Goal: Task Accomplishment & Management: Complete application form

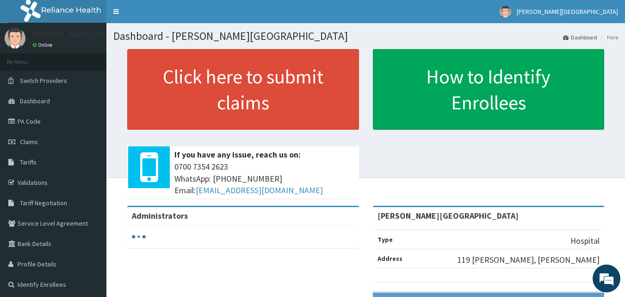
click at [70, 132] on link "Claims" at bounding box center [53, 141] width 106 height 20
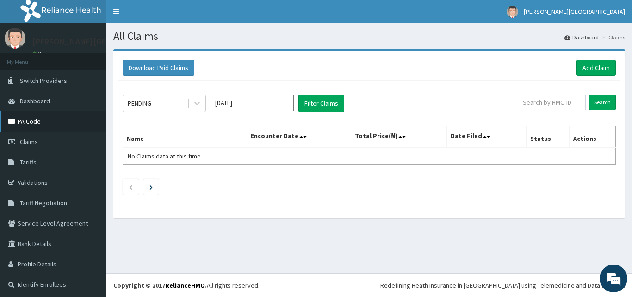
click at [62, 120] on link "PA Code" at bounding box center [53, 121] width 106 height 20
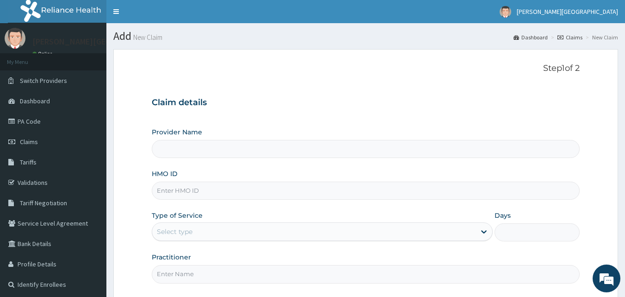
type input "Olan Medical centre"
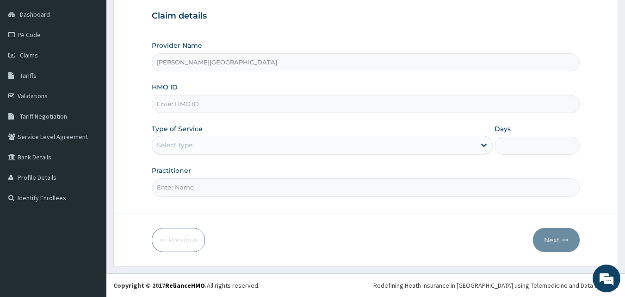
click at [199, 99] on input "HMO ID" at bounding box center [366, 104] width 429 height 18
type input "lbc/10051/b"
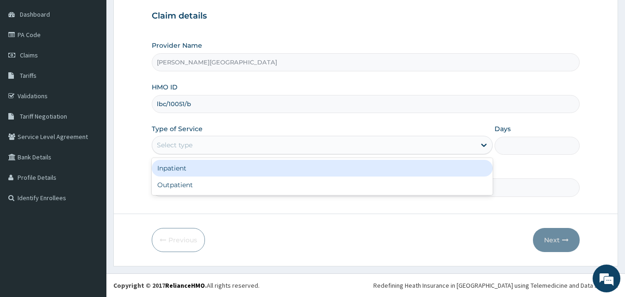
click at [208, 143] on div "Select type" at bounding box center [313, 144] width 323 height 15
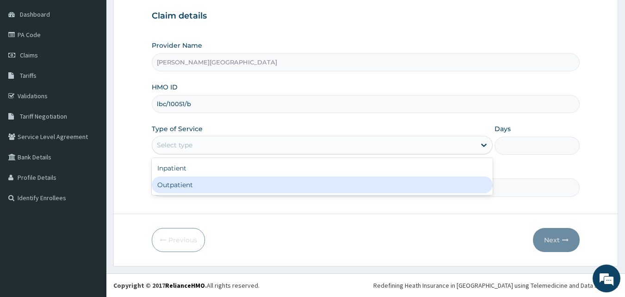
click at [201, 182] on div "Outpatient" at bounding box center [322, 184] width 341 height 17
type input "1"
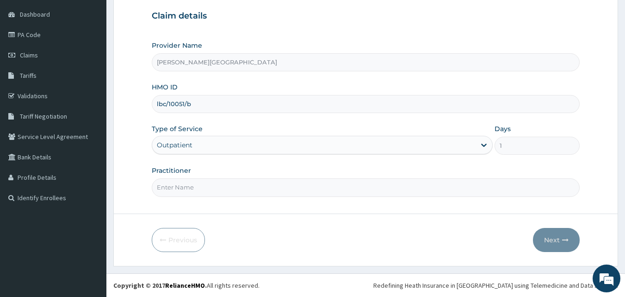
click at [205, 180] on input "Practitioner" at bounding box center [366, 187] width 429 height 18
type input "DR SOOYOLA"
click at [556, 246] on button "Next" at bounding box center [556, 240] width 47 height 24
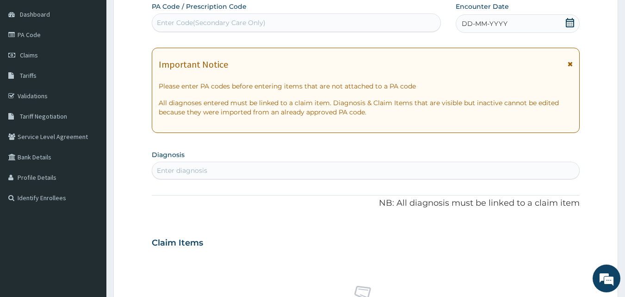
click at [263, 30] on div "Enter Code(Secondary Care Only)" at bounding box center [296, 22] width 289 height 15
paste input "PA/7A4722"
type input "PA/7A4722"
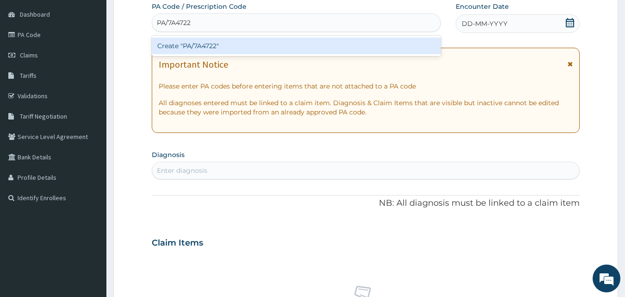
click at [214, 48] on div "Create "PA/7A4722"" at bounding box center [297, 45] width 290 height 17
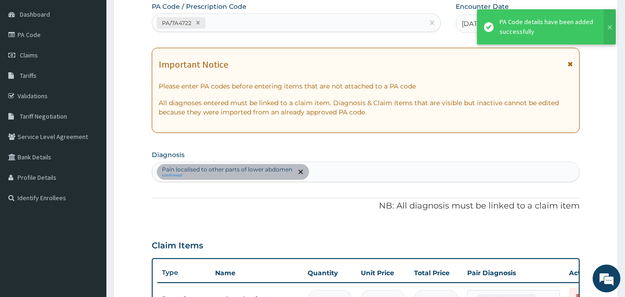
scroll to position [271, 0]
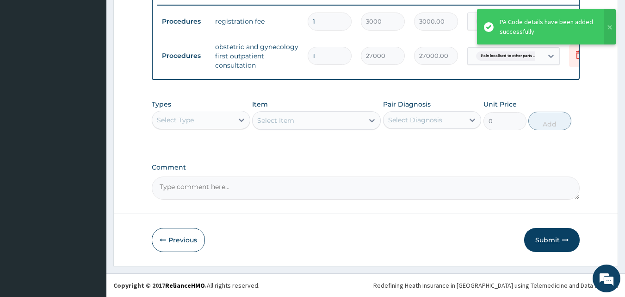
click at [549, 238] on button "Submit" at bounding box center [552, 240] width 56 height 24
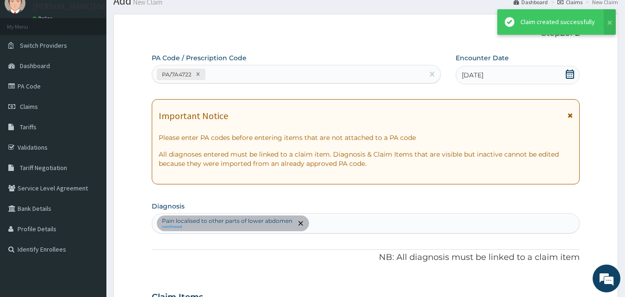
scroll to position [371, 0]
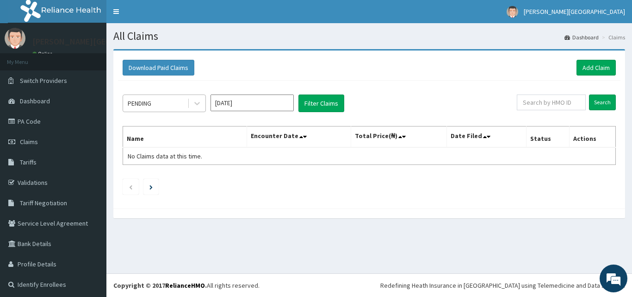
click at [180, 106] on div "PENDING" at bounding box center [155, 103] width 64 height 15
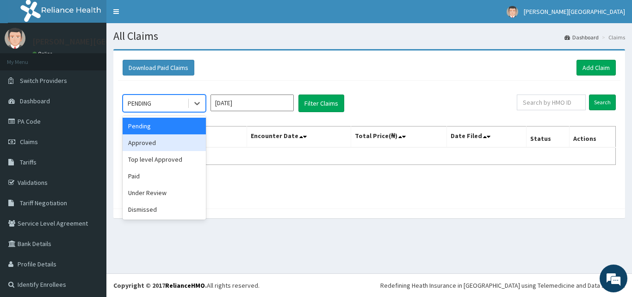
click at [163, 149] on div "Approved" at bounding box center [164, 142] width 83 height 17
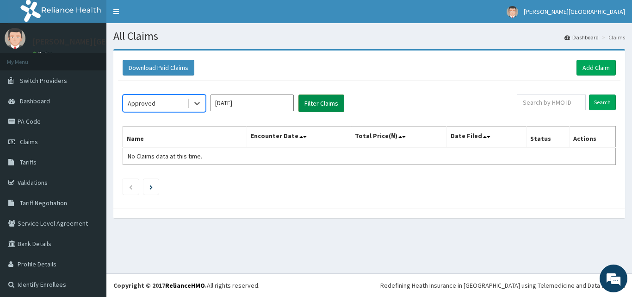
click at [329, 103] on button "Filter Claims" at bounding box center [321, 103] width 46 height 18
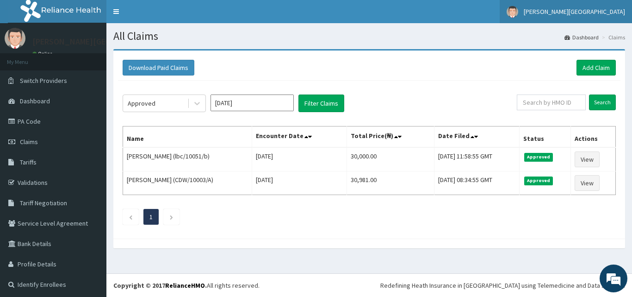
click at [587, 10] on span "[PERSON_NAME][GEOGRAPHIC_DATA]" at bounding box center [574, 11] width 101 height 8
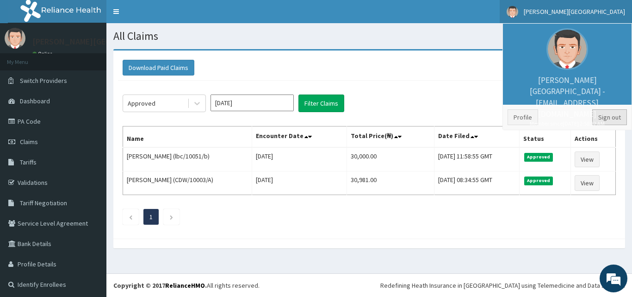
click at [611, 115] on link "Sign out" at bounding box center [609, 117] width 35 height 16
